Goal: Register for event/course

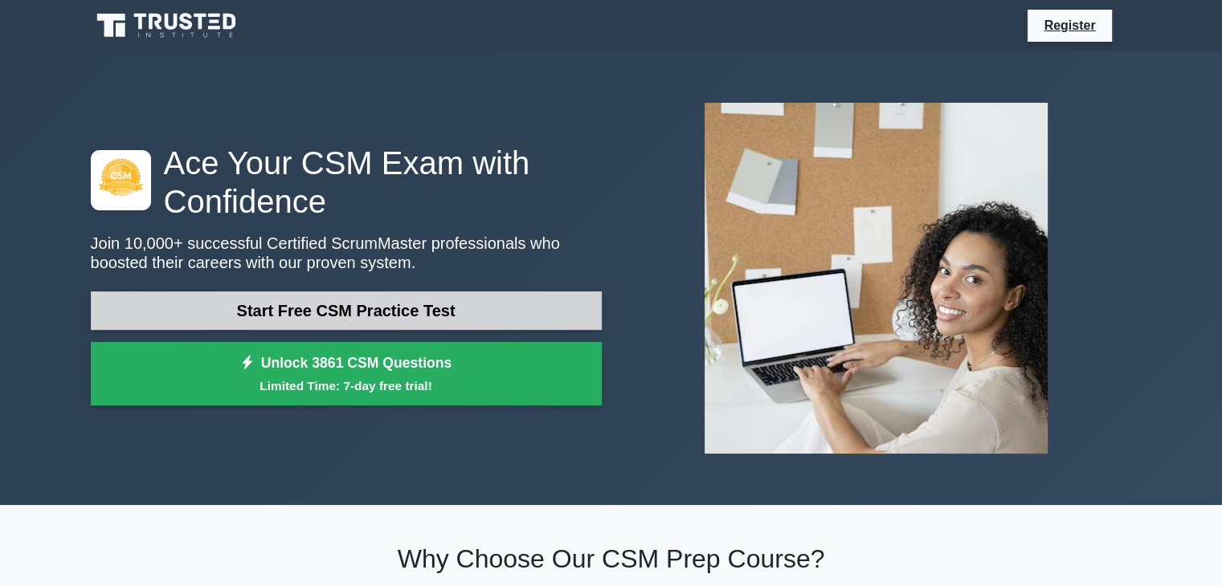
click at [244, 321] on link "Start Free CSM Practice Test" at bounding box center [346, 311] width 511 height 39
click at [309, 325] on link "Start Free CSM Practice Test" at bounding box center [346, 311] width 511 height 39
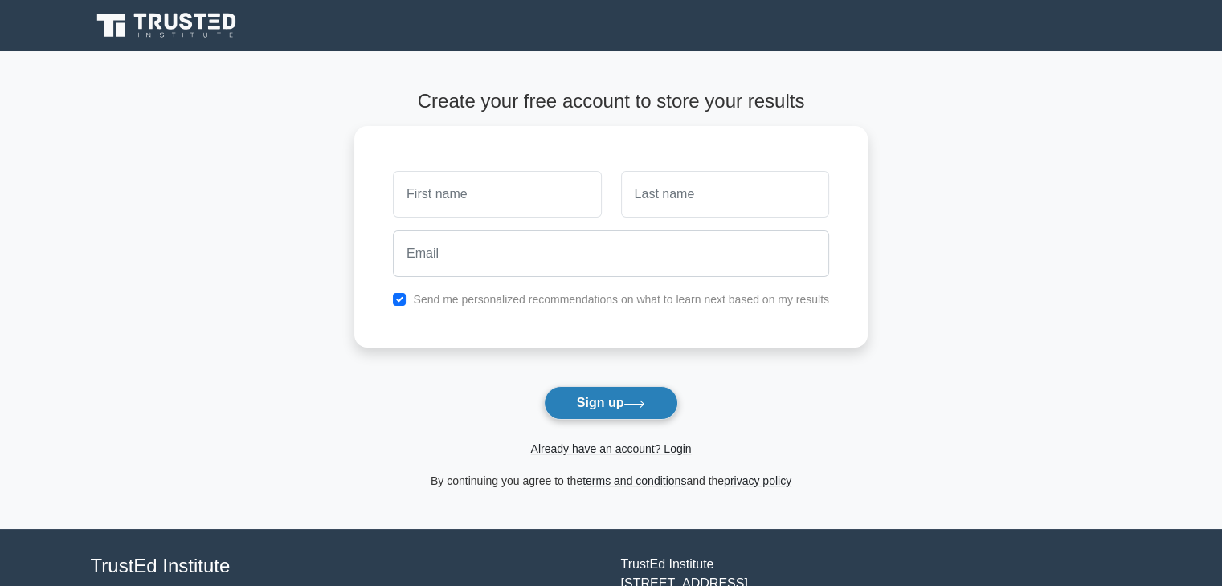
click at [590, 402] on button "Sign up" at bounding box center [611, 403] width 135 height 34
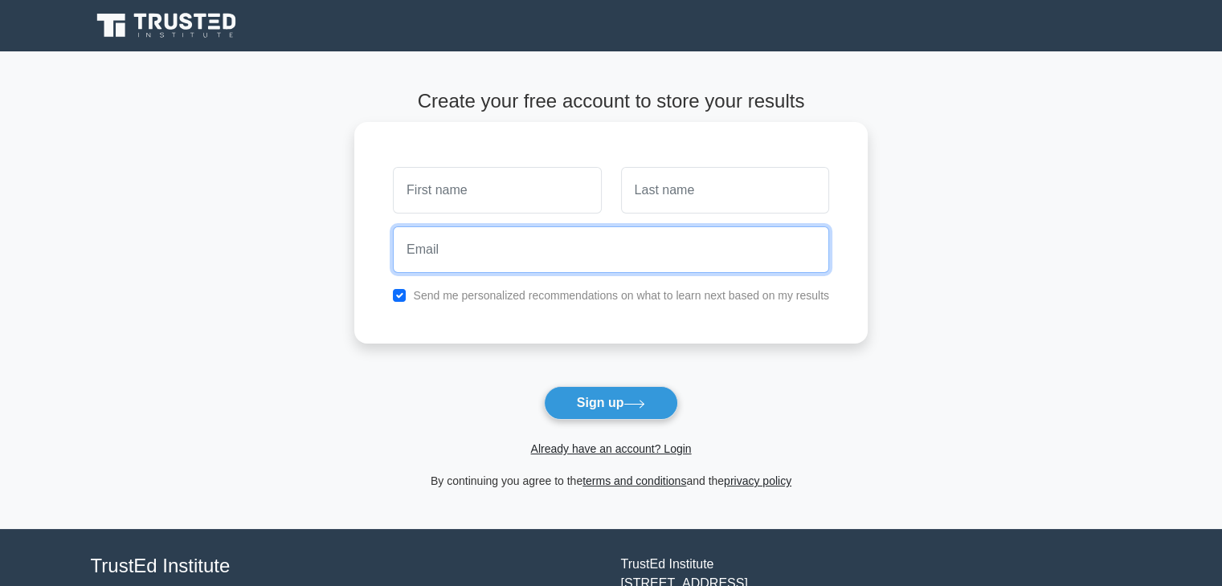
click at [611, 248] on input "email" at bounding box center [611, 250] width 436 height 47
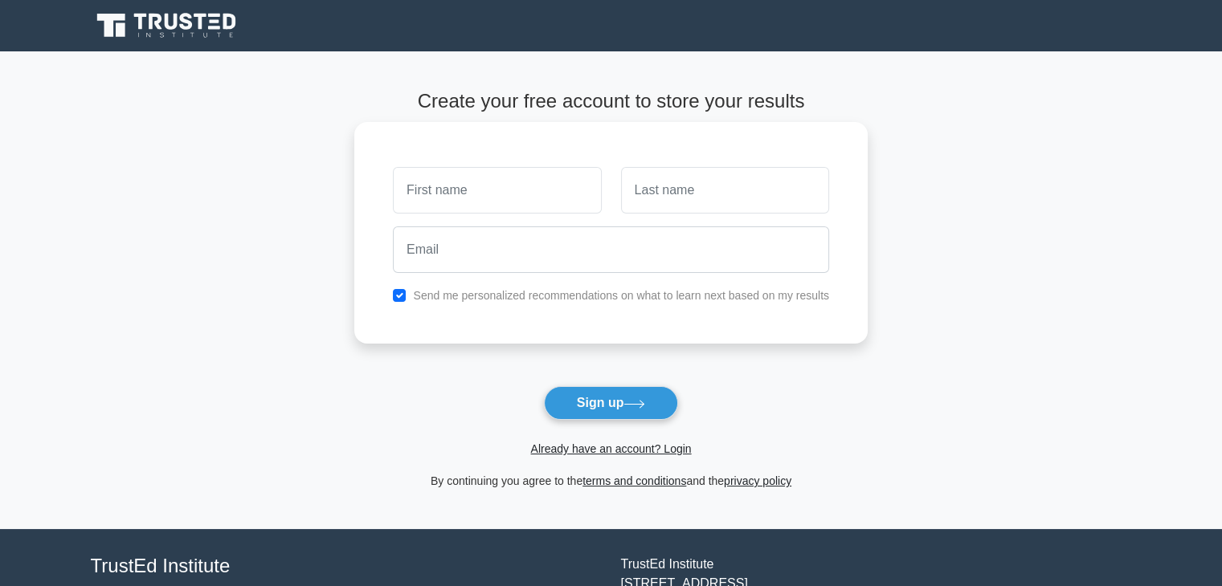
click at [502, 211] on input "text" at bounding box center [497, 190] width 208 height 47
type input "Muslum"
click at [664, 204] on input "text" at bounding box center [725, 190] width 208 height 47
type input "Heydarli"
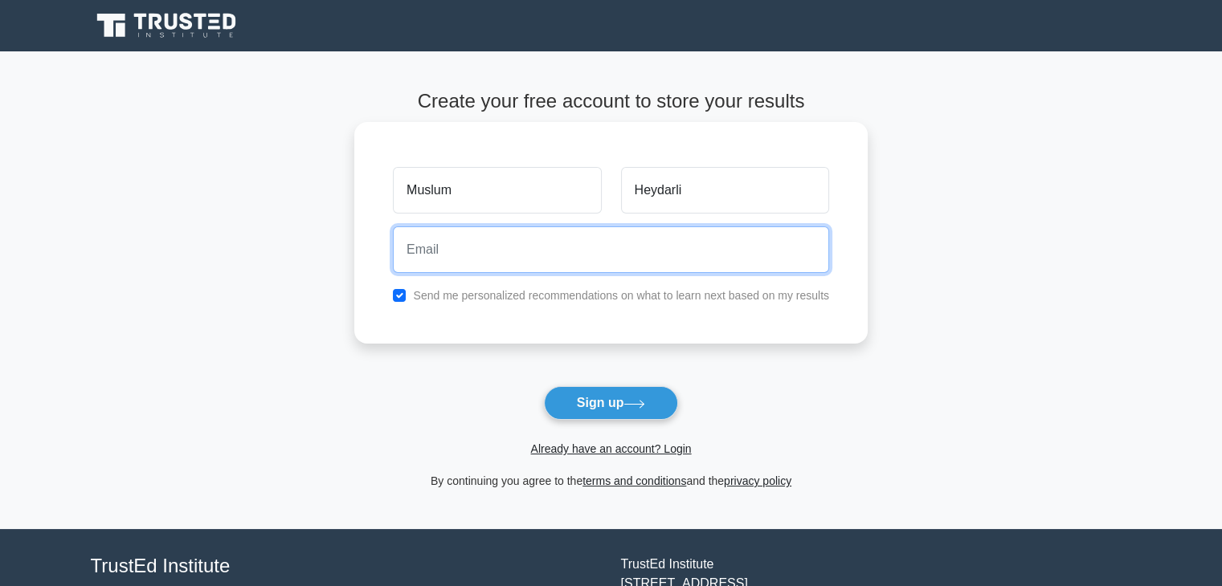
click at [659, 257] on input "email" at bounding box center [611, 250] width 436 height 47
type input "[EMAIL_ADDRESS][DOMAIN_NAME]"
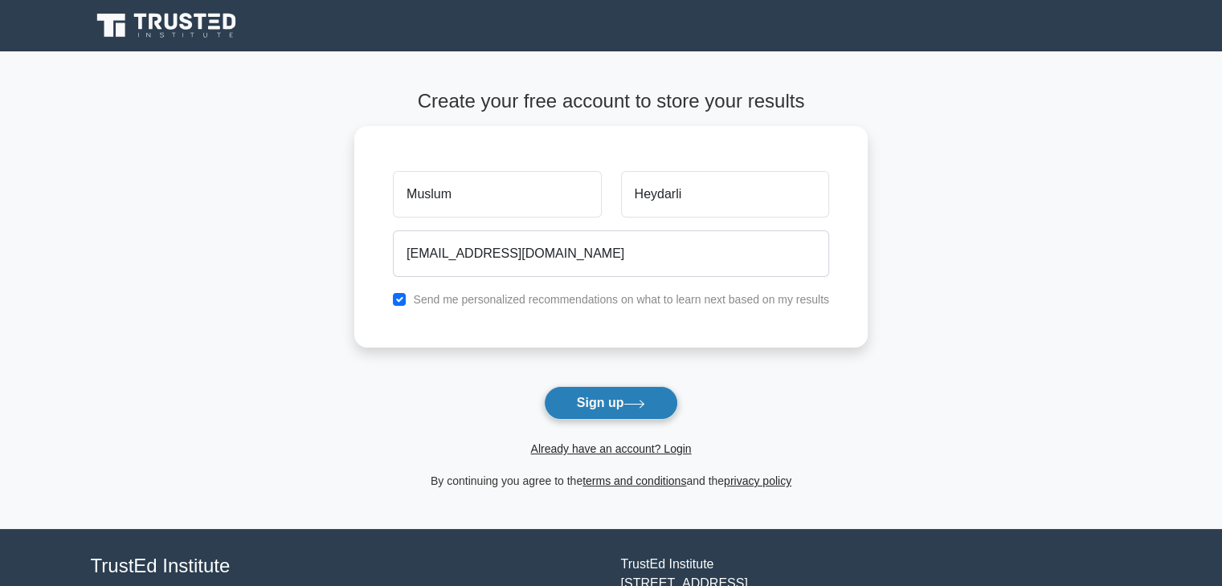
click at [612, 405] on button "Sign up" at bounding box center [611, 403] width 135 height 34
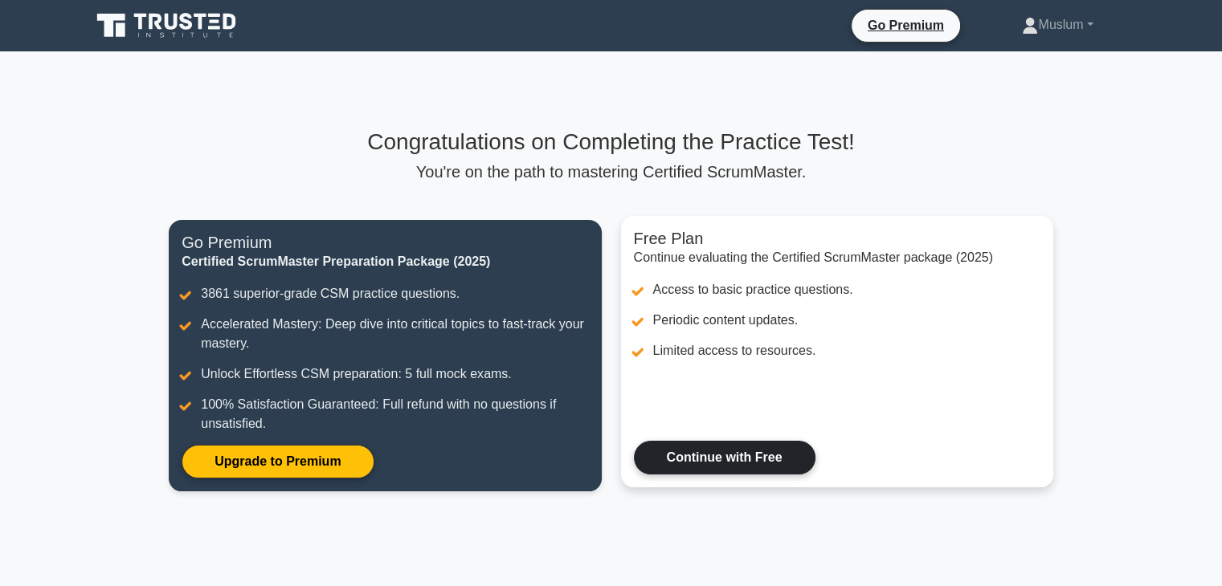
click at [707, 462] on link "Continue with Free" at bounding box center [725, 458] width 182 height 34
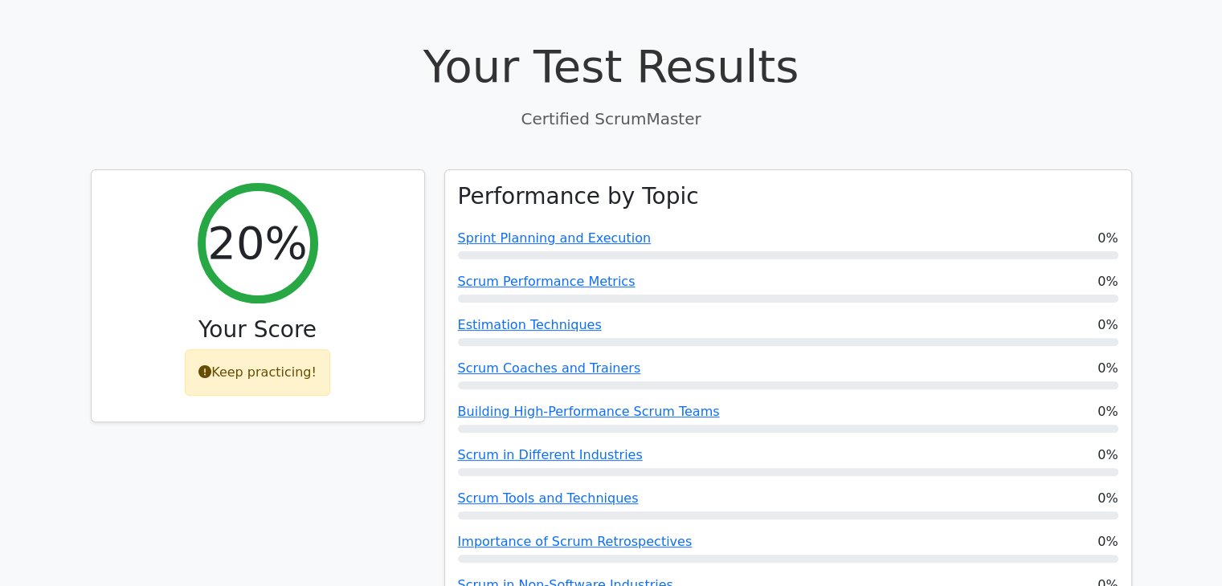
scroll to position [453, 0]
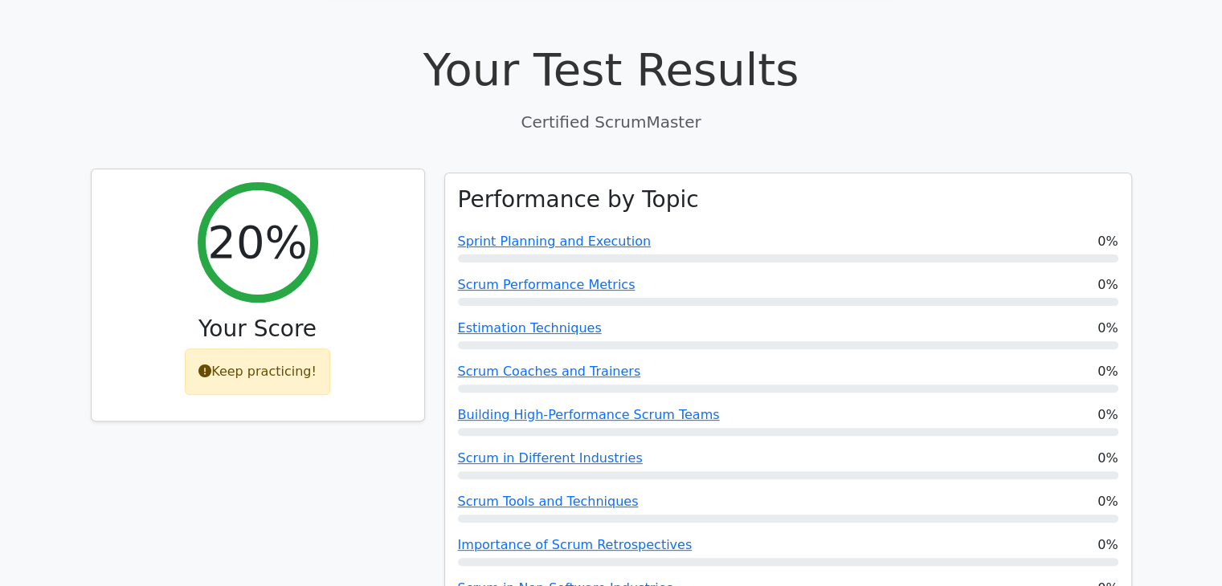
click at [262, 261] on div "20%" at bounding box center [258, 242] width 120 height 120
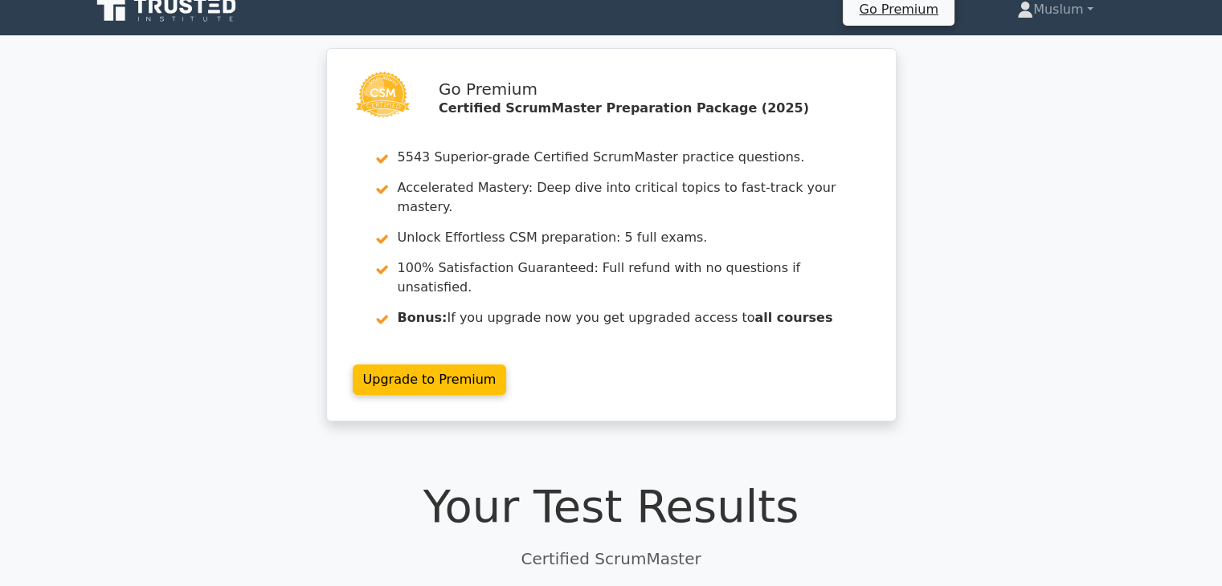
scroll to position [0, 0]
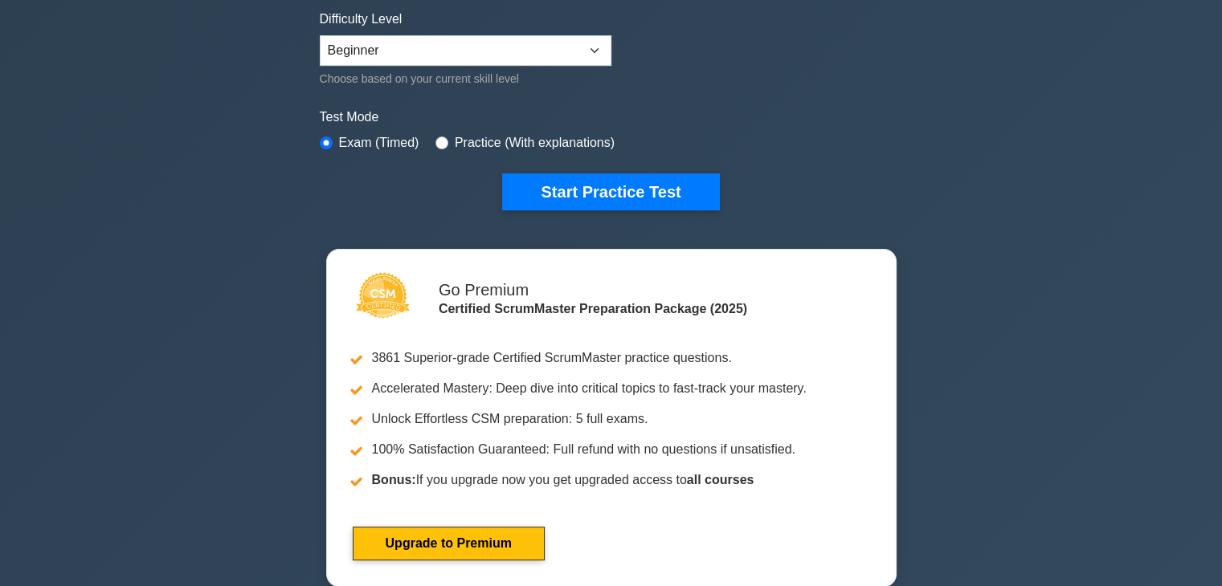
scroll to position [328, 0]
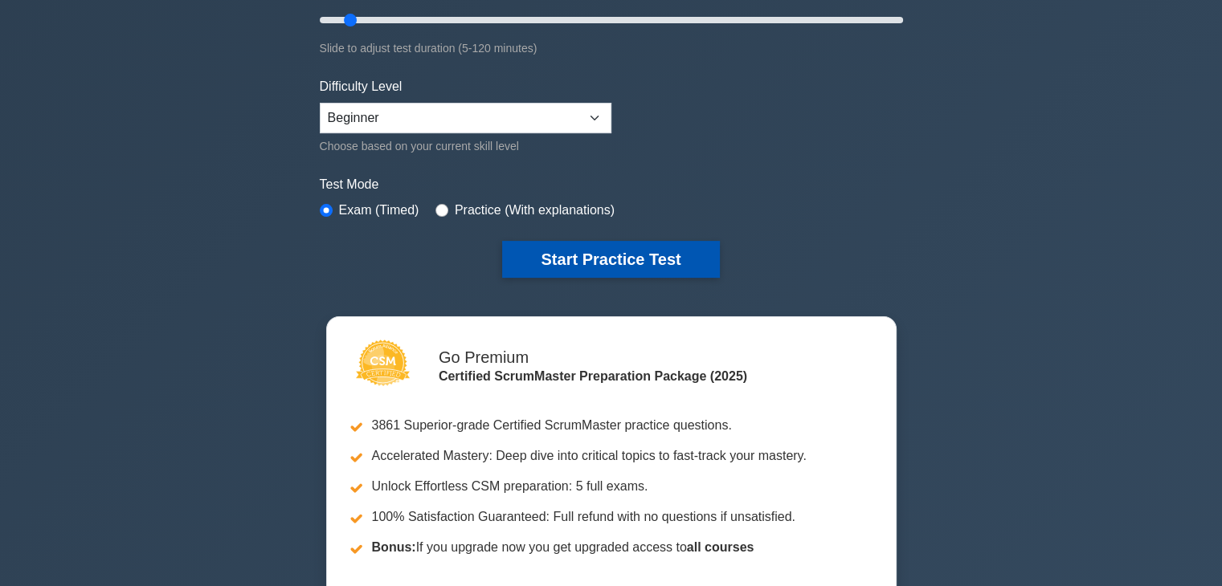
click at [635, 241] on button "Start Practice Test" at bounding box center [610, 259] width 217 height 37
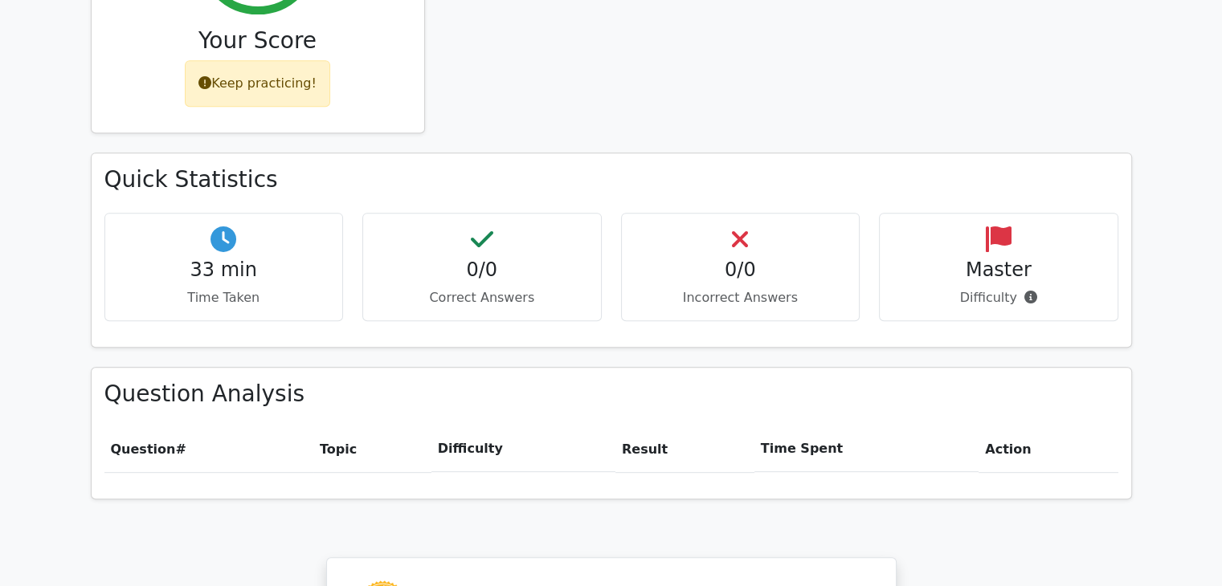
scroll to position [749, 0]
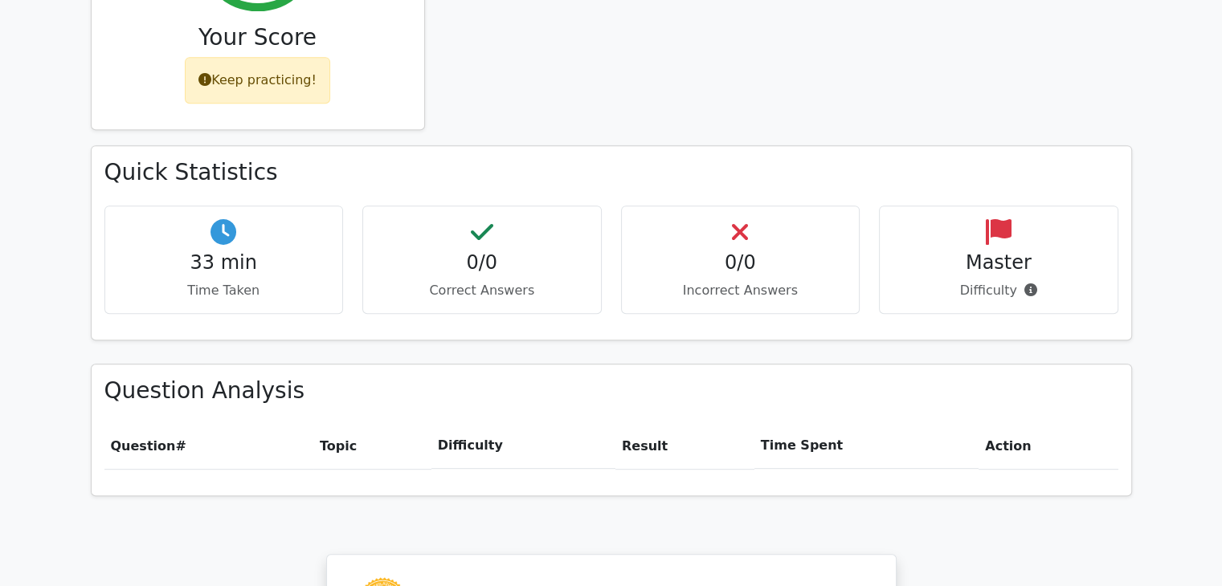
click at [251, 251] on h4 "33 min" at bounding box center [224, 262] width 212 height 23
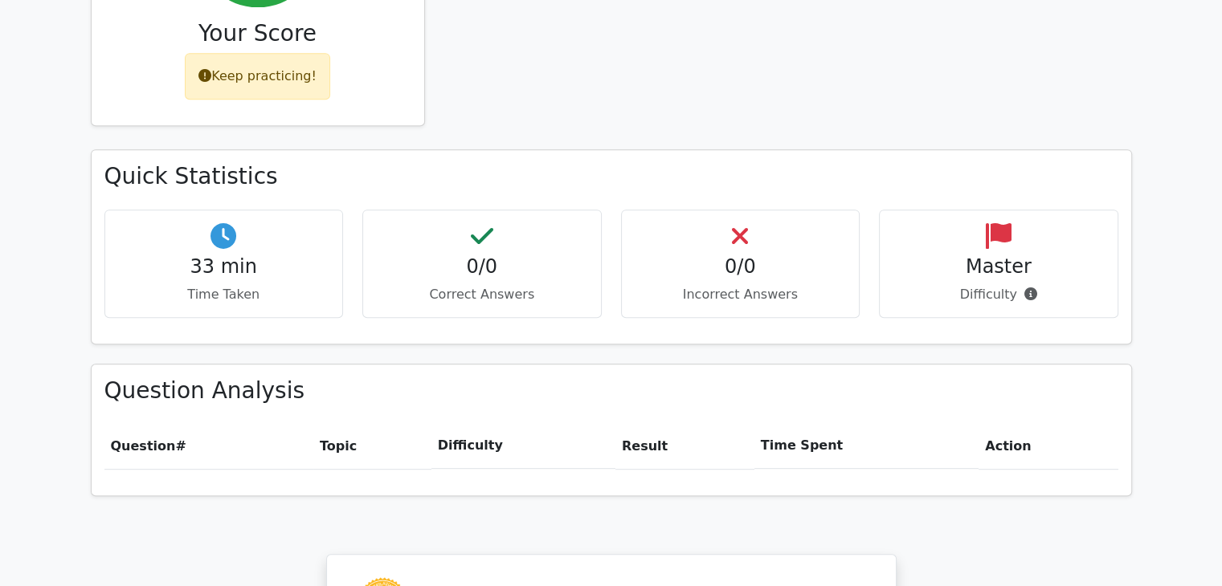
click at [285, 53] on div "Keep practicing!" at bounding box center [257, 76] width 145 height 47
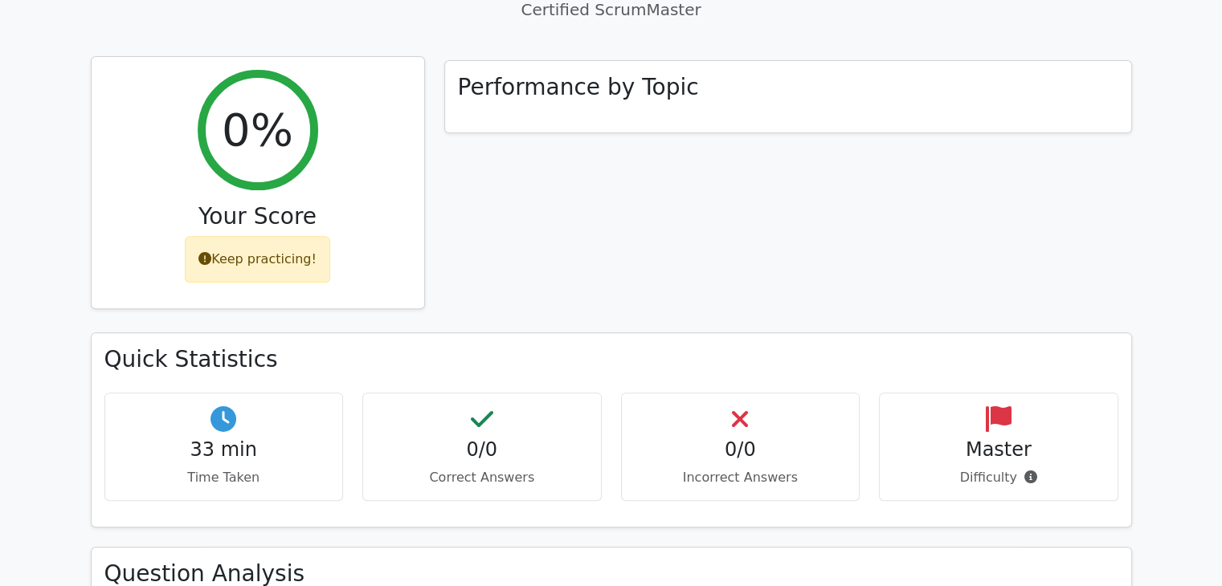
scroll to position [566, 0]
click at [290, 70] on div "0%" at bounding box center [258, 130] width 120 height 120
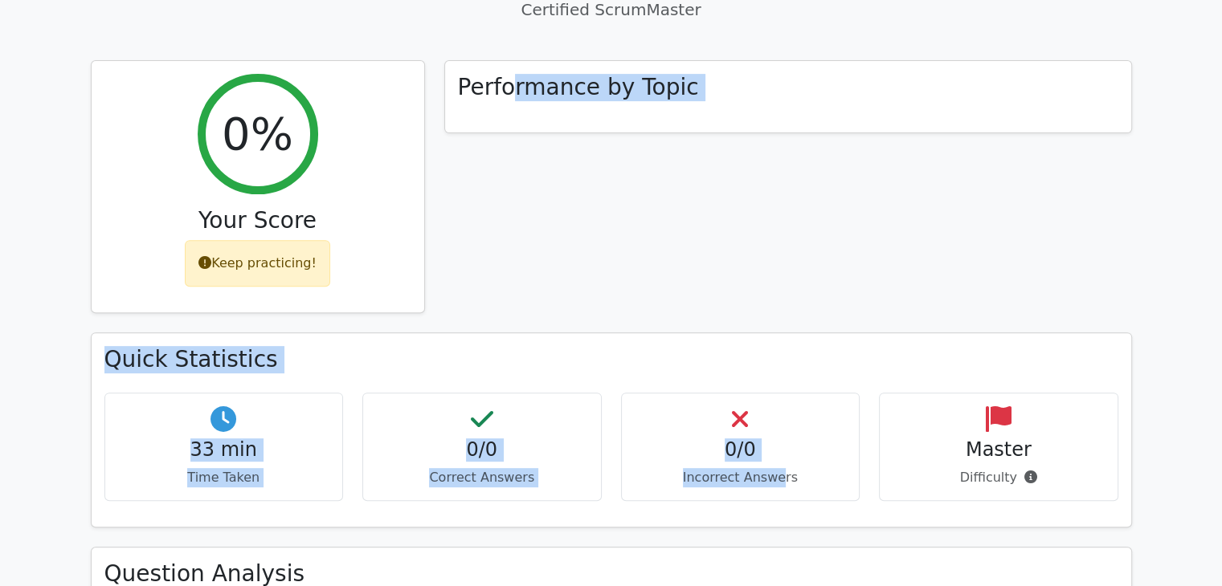
drag, startPoint x: 780, startPoint y: 451, endPoint x: 512, endPoint y: 145, distance: 406.4
click at [512, 145] on div "0% Your Score Keep practicing! Performance by Topic Quick Statistics 33 min Tim…" at bounding box center [611, 379] width 1060 height 639
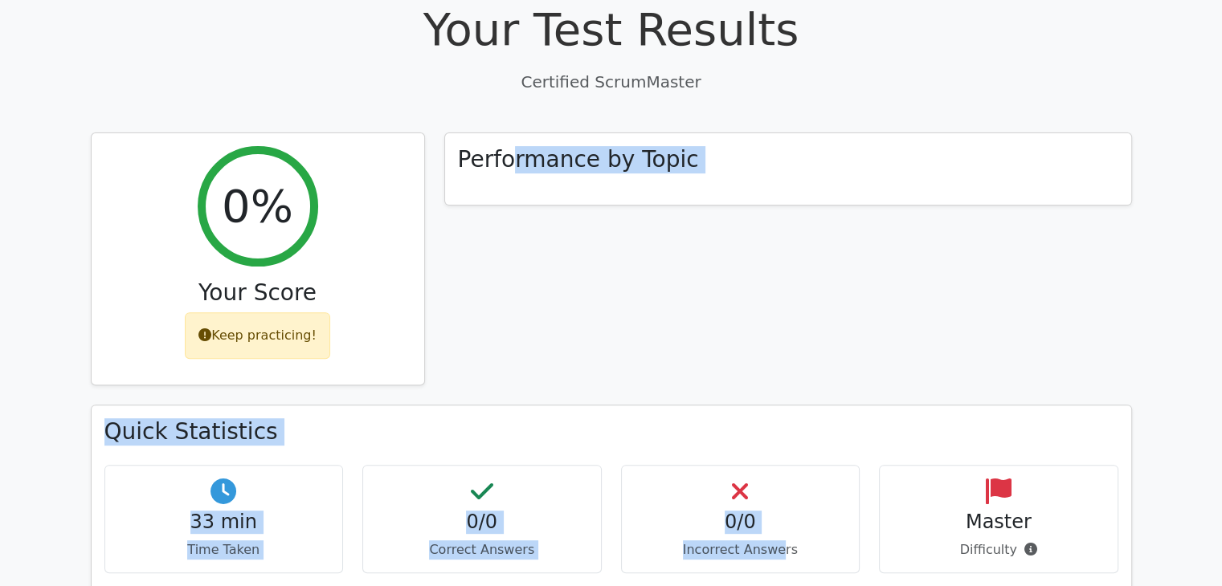
click at [551, 239] on div "Performance by Topic" at bounding box center [788, 269] width 707 height 273
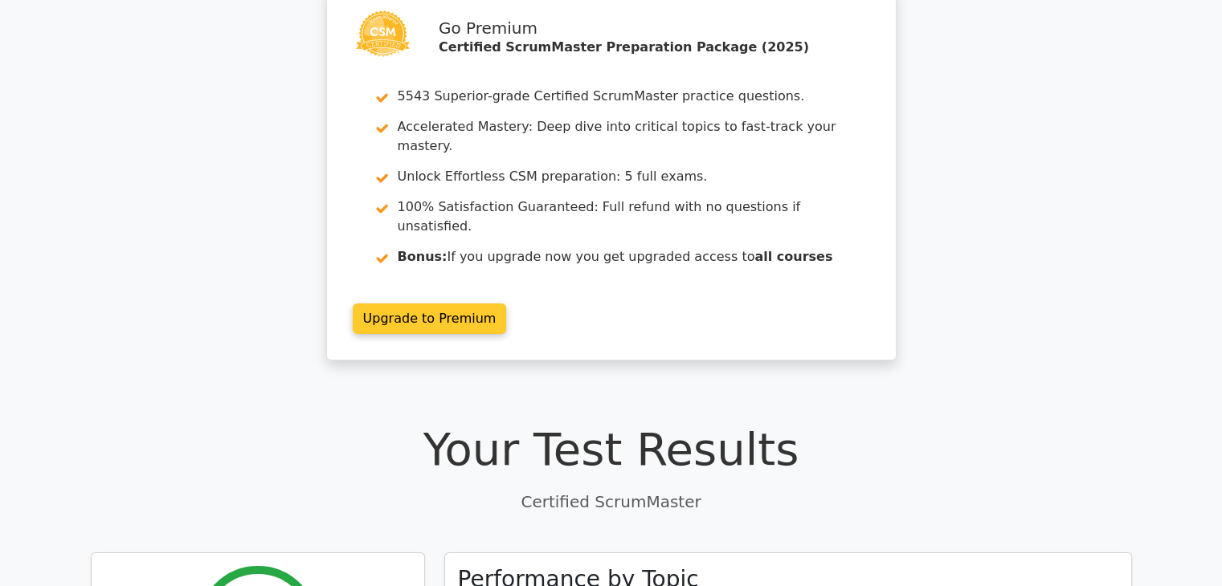
scroll to position [64, 0]
